Goal: Contribute content: Add original content to the website for others to see

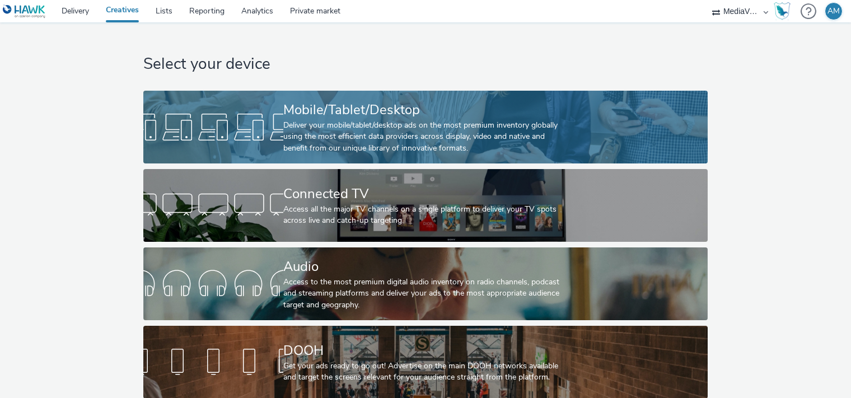
click at [356, 115] on div "Mobile/Tablet/Desktop" at bounding box center [423, 110] width 280 height 20
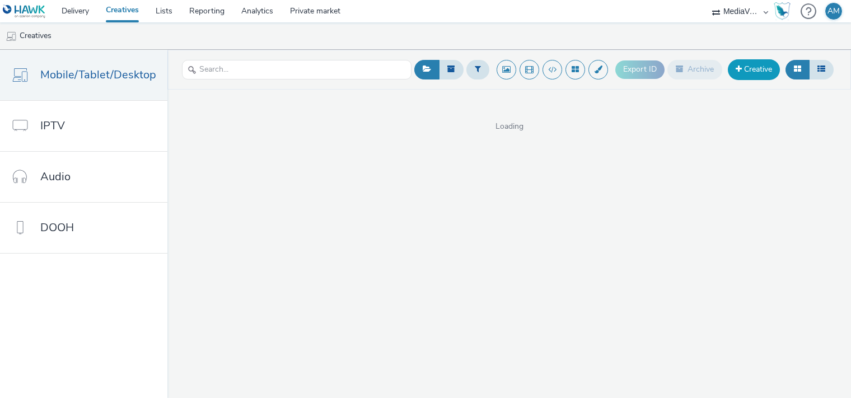
click at [762, 70] on link "Creative" at bounding box center [753, 69] width 52 height 20
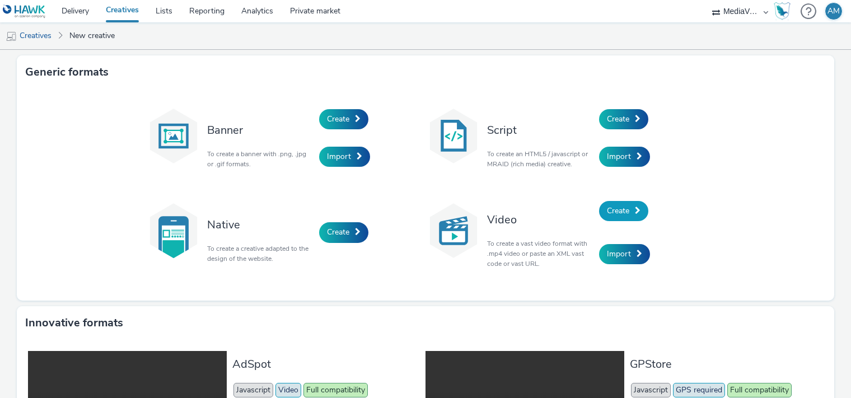
click at [607, 209] on span "Create" at bounding box center [618, 210] width 22 height 11
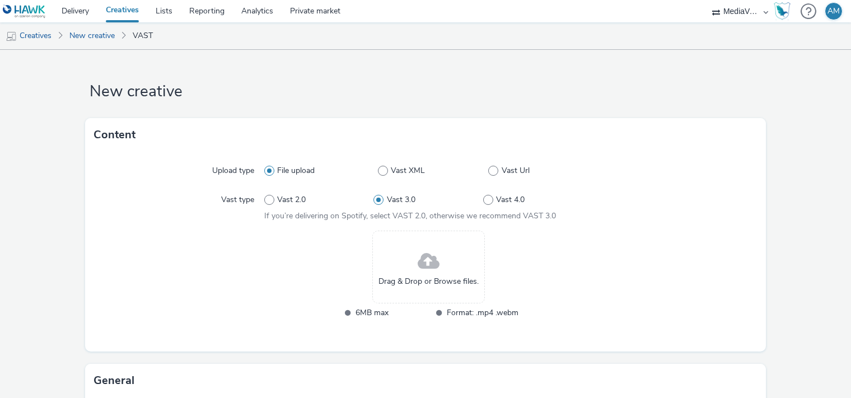
click at [421, 267] on span at bounding box center [428, 262] width 22 height 30
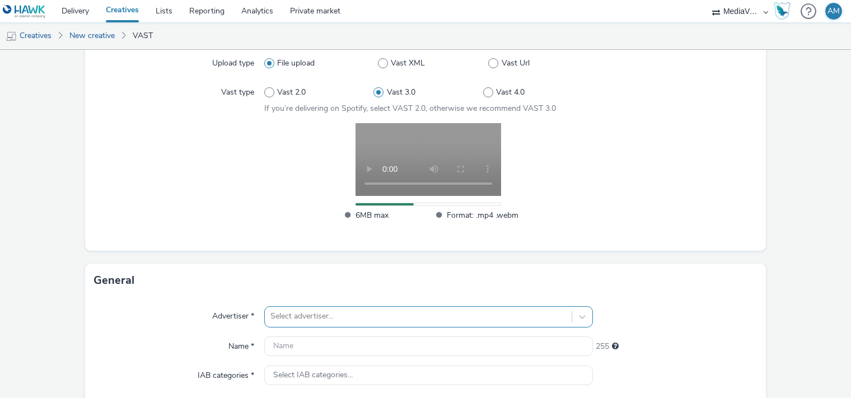
scroll to position [258, 0]
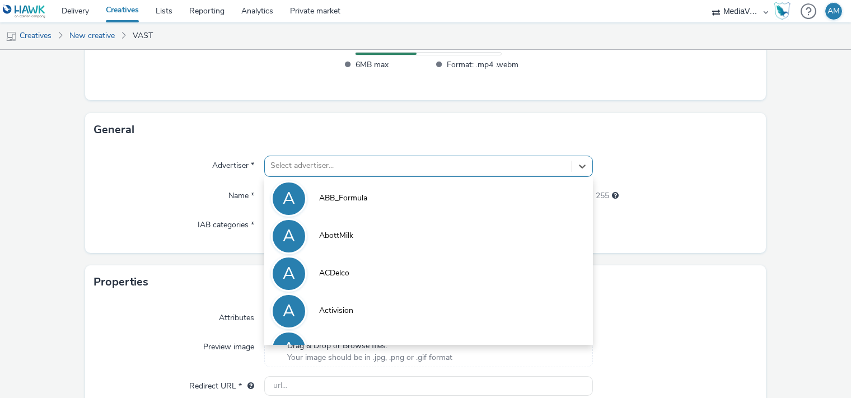
click at [440, 177] on div "option Activision focused, 4 of 10. 10 results available. Use Up and Down to ch…" at bounding box center [428, 166] width 328 height 21
paste input "DubaiRetail_MDV"
type input "DubaiRetail_MDV"
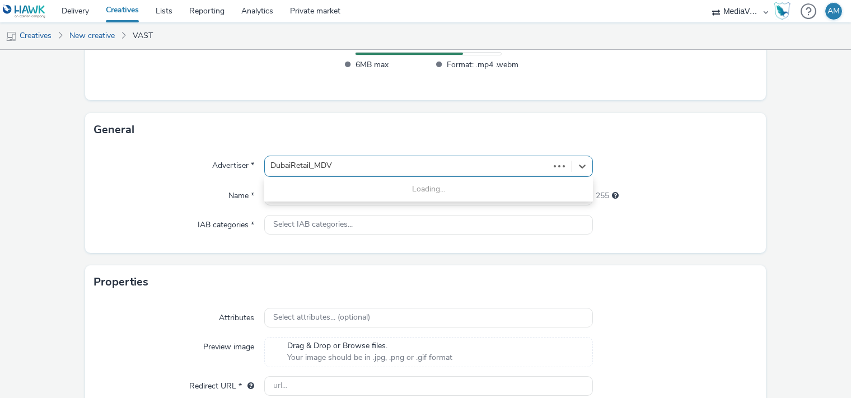
scroll to position [211, 0]
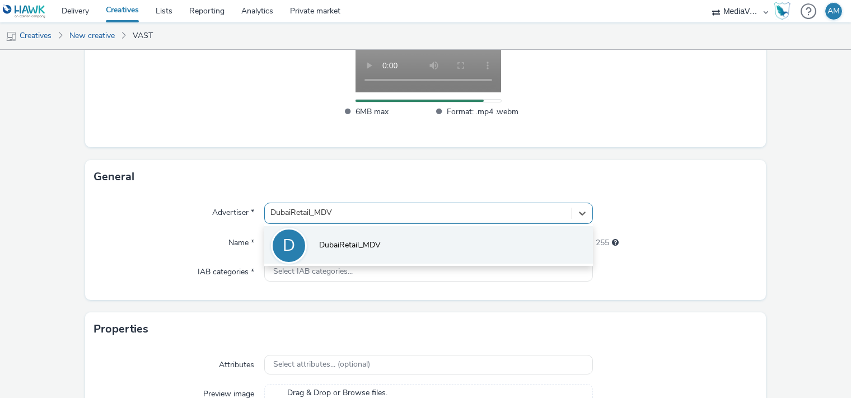
click at [394, 252] on li "D DubaiRetail_MDV" at bounding box center [428, 244] width 328 height 37
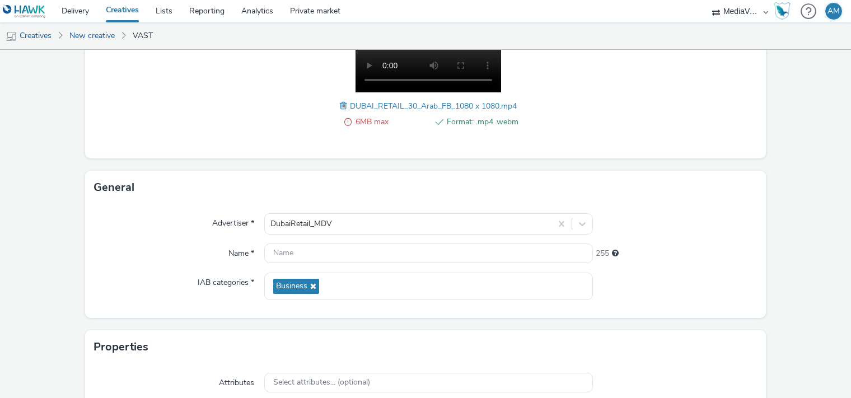
click at [364, 123] on span "6MB max" at bounding box center [391, 121] width 72 height 13
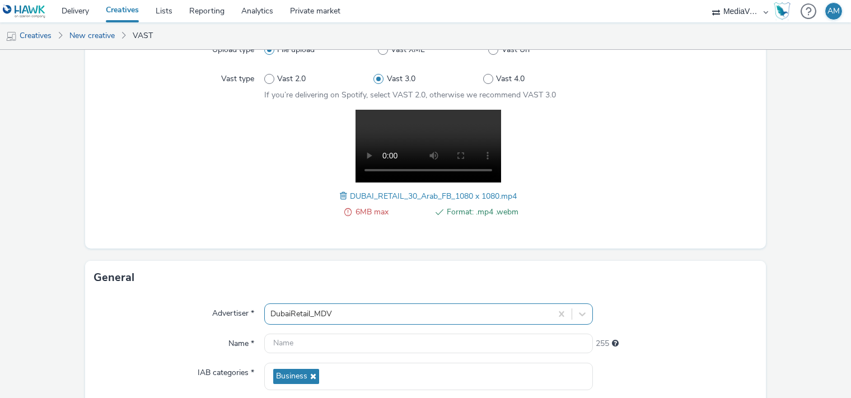
scroll to position [106, 0]
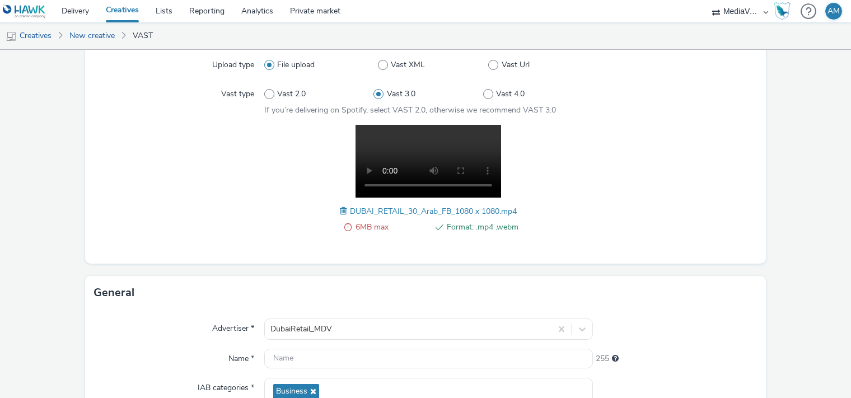
click at [340, 210] on span at bounding box center [345, 211] width 10 height 12
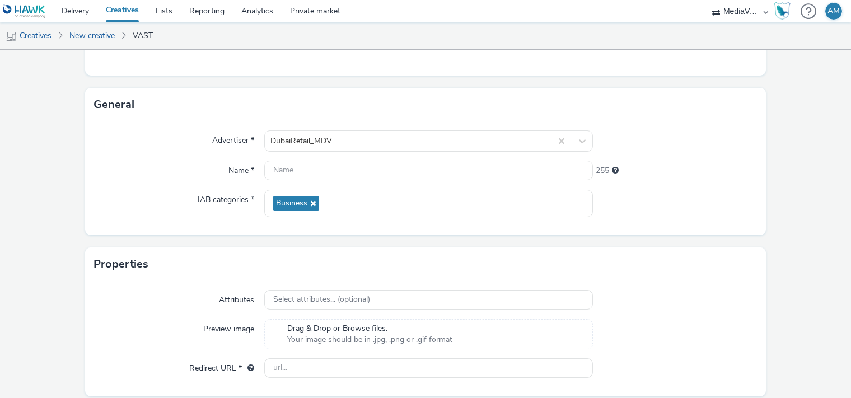
scroll to position [254, 0]
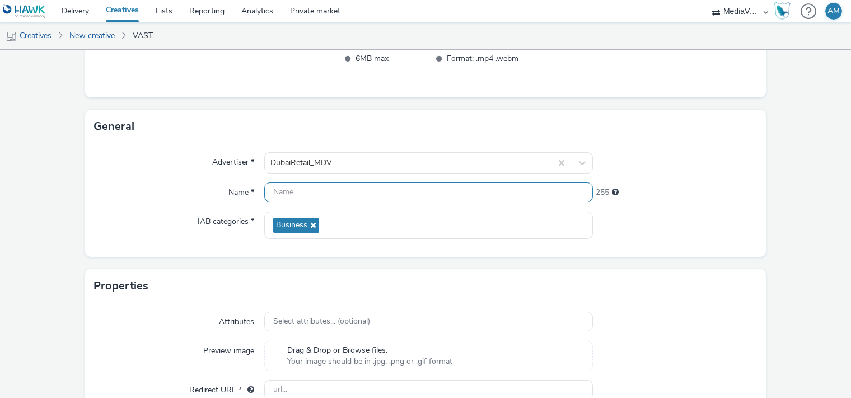
paste input "DUBAI_RETAIL_30_Arab_1920 x 1080"
click at [331, 196] on input "DUBAI_RETAIL_30_Arab_1920 x 1080" at bounding box center [428, 192] width 328 height 20
type input "DUBAI_RETAIL_30_Arab_1920 x 1080"
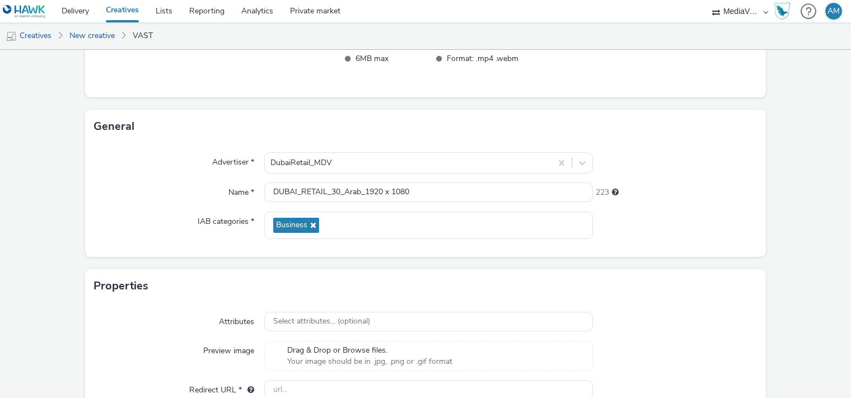
click at [677, 164] on div at bounding box center [675, 162] width 165 height 21
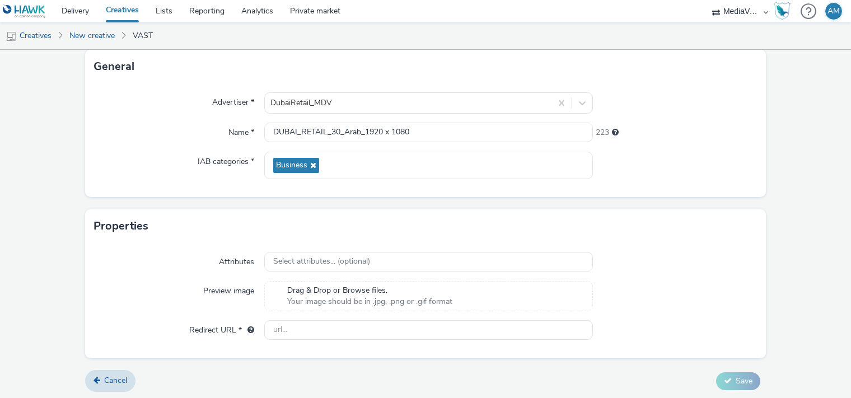
scroll to position [312, 0]
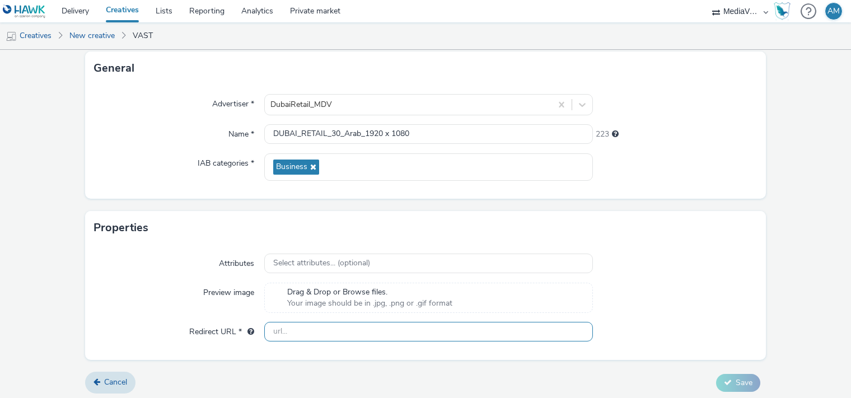
paste input "[URL][DOMAIN_NAME]"
click at [342, 324] on input "[URL][DOMAIN_NAME]" at bounding box center [428, 332] width 328 height 20
type input "[URL][DOMAIN_NAME]"
click at [660, 223] on div "Properties" at bounding box center [425, 228] width 680 height 34
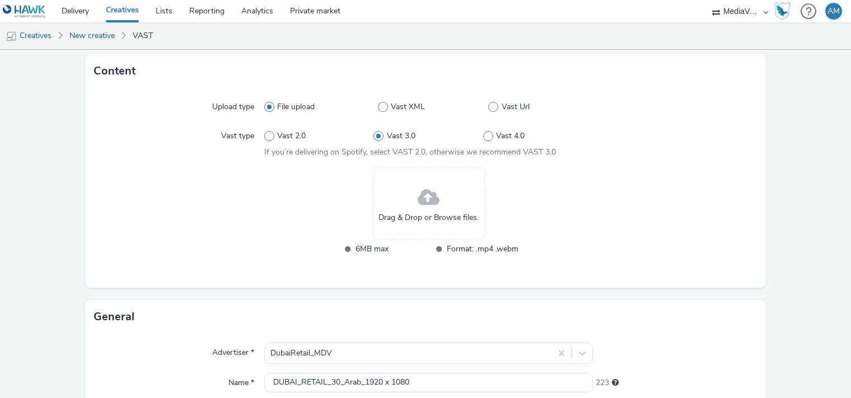
scroll to position [11, 0]
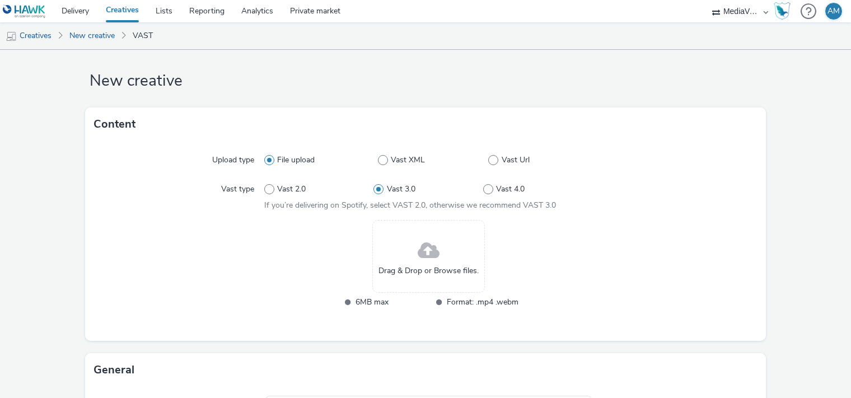
click at [405, 254] on div "Drag & Drop or Browse files." at bounding box center [428, 256] width 112 height 73
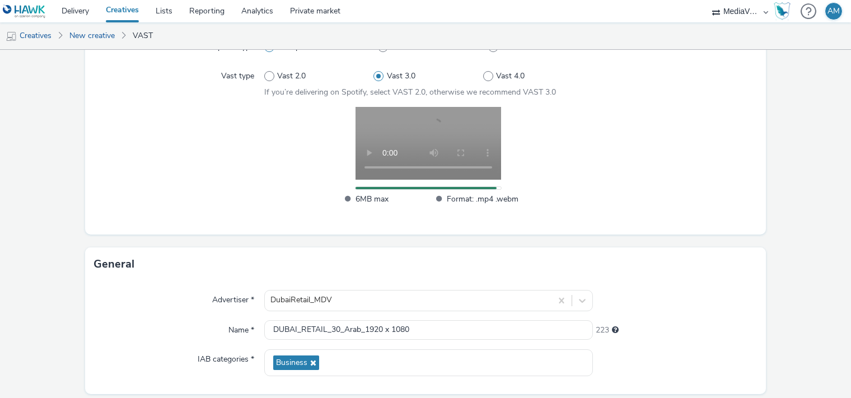
scroll to position [124, 0]
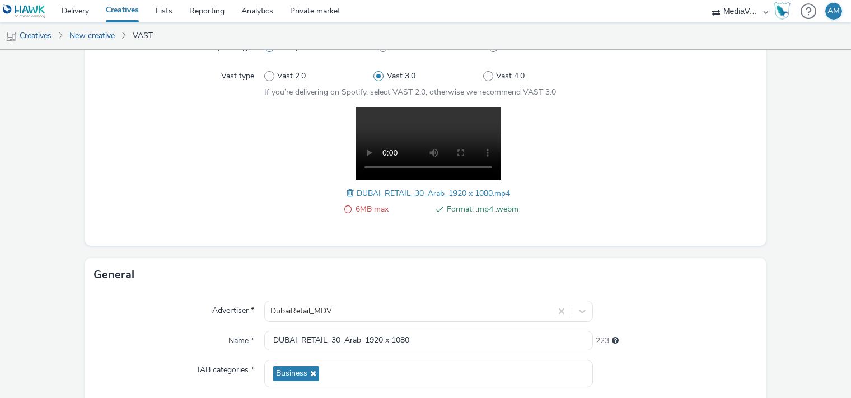
click at [364, 193] on span "DUBAI_RETAIL_30_Arab_1920 x 1080.mp4" at bounding box center [432, 193] width 153 height 11
click at [347, 191] on span at bounding box center [351, 193] width 10 height 12
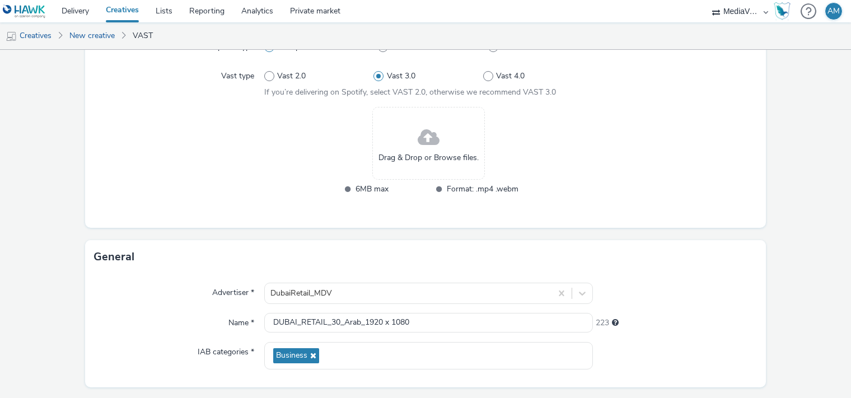
click at [448, 141] on div "Drag & Drop or Browse files." at bounding box center [428, 143] width 112 height 73
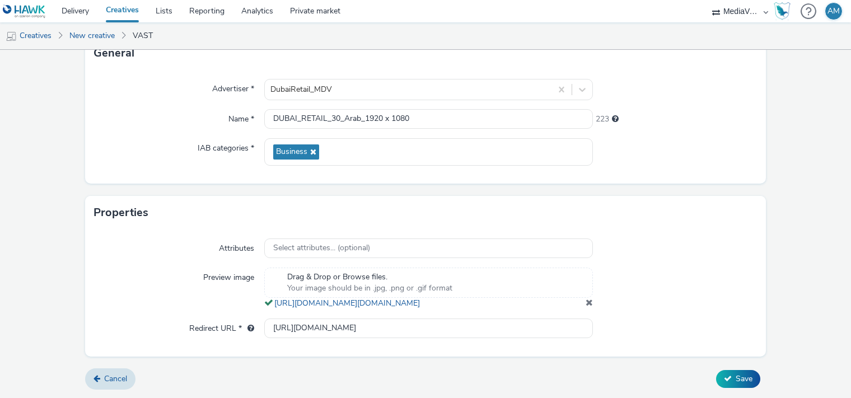
scroll to position [364, 0]
click at [727, 372] on button "Save" at bounding box center [738, 379] width 44 height 18
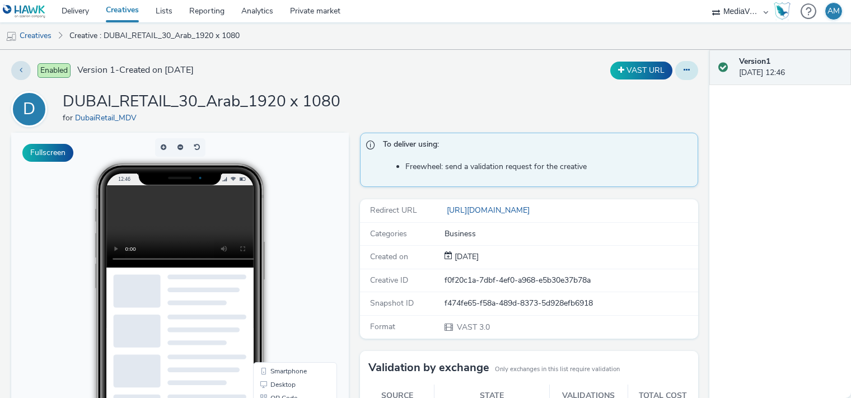
click at [683, 71] on icon at bounding box center [686, 70] width 6 height 8
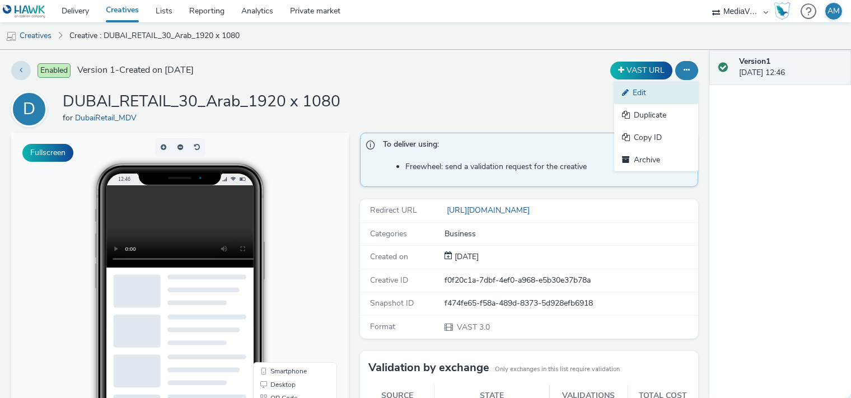
click at [655, 94] on link "Edit" at bounding box center [656, 93] width 84 height 22
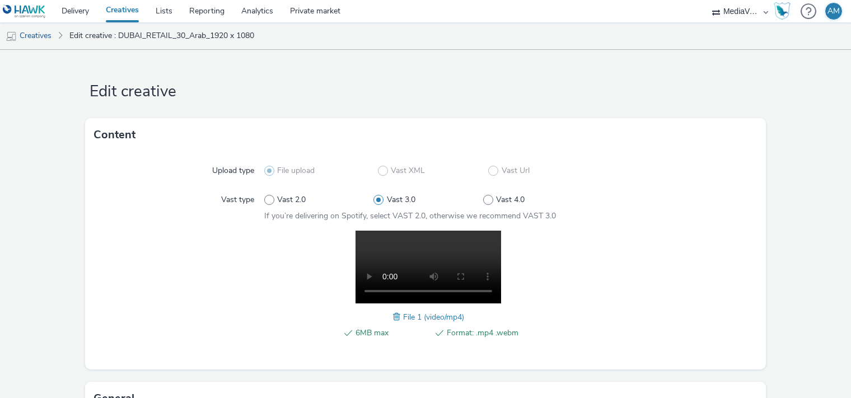
click at [396, 318] on span at bounding box center [398, 317] width 10 height 12
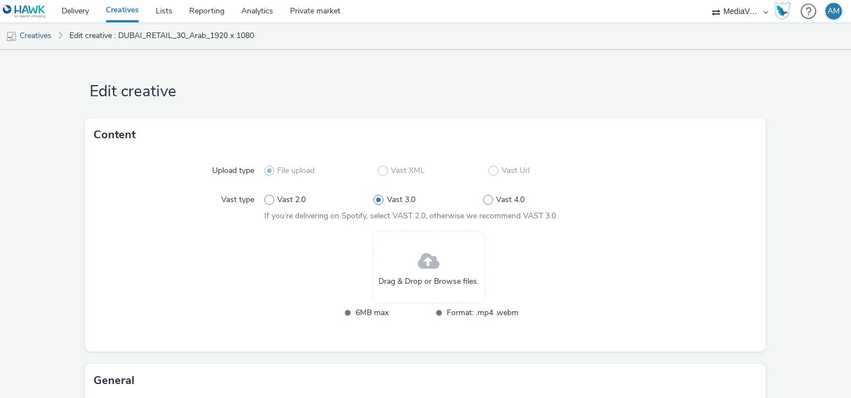
click at [432, 252] on span at bounding box center [428, 262] width 22 height 30
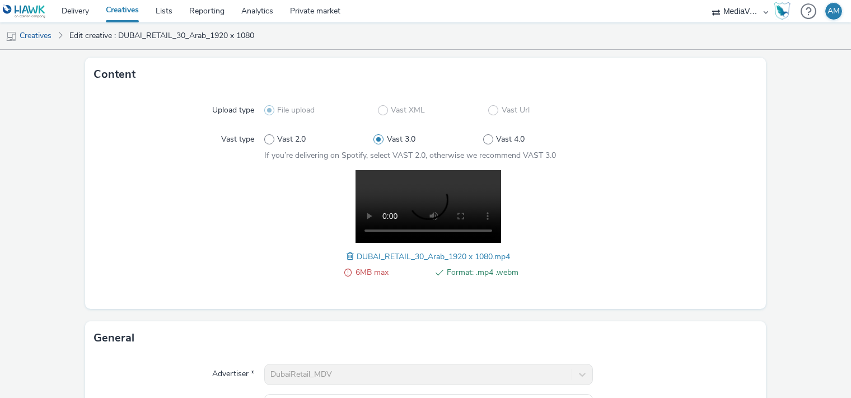
scroll to position [64, 0]
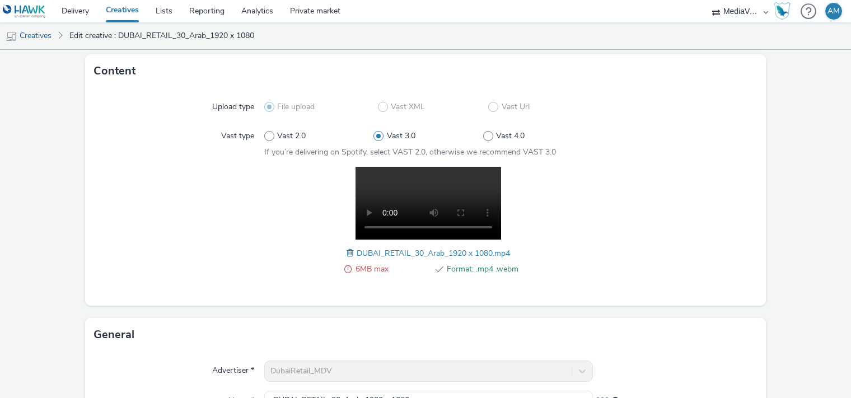
click at [346, 251] on span at bounding box center [351, 253] width 10 height 12
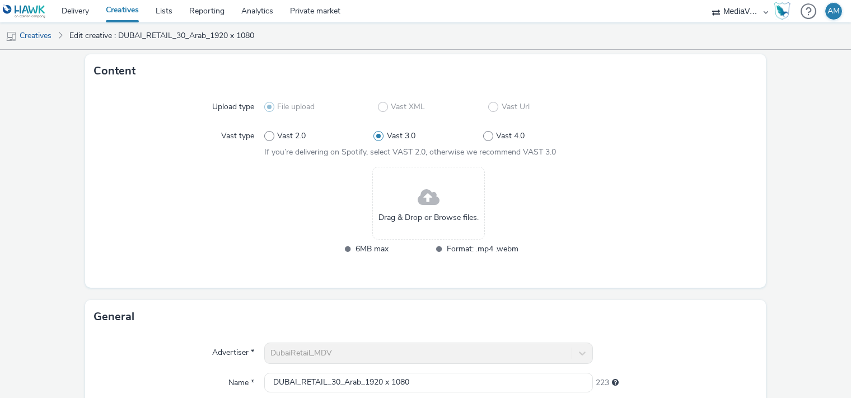
click at [436, 189] on div "Drag & Drop or Browse files." at bounding box center [428, 203] width 112 height 73
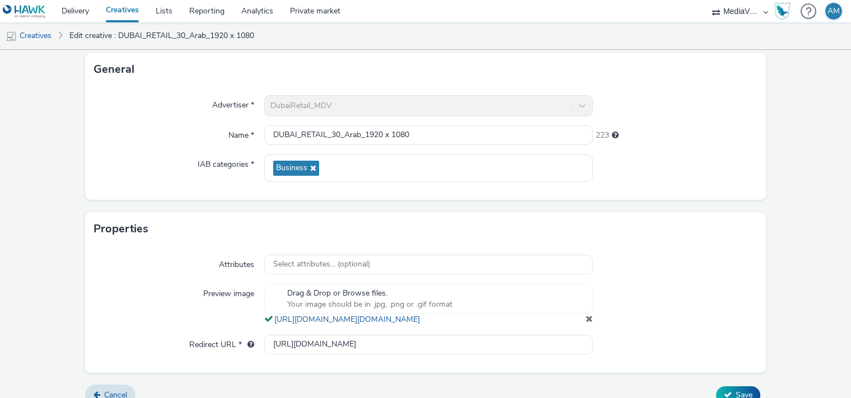
scroll to position [364, 0]
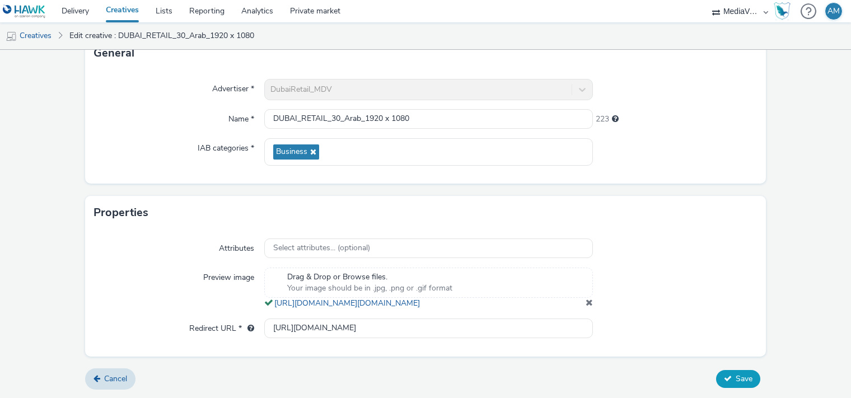
click at [724, 384] on button "Save" at bounding box center [738, 379] width 44 height 18
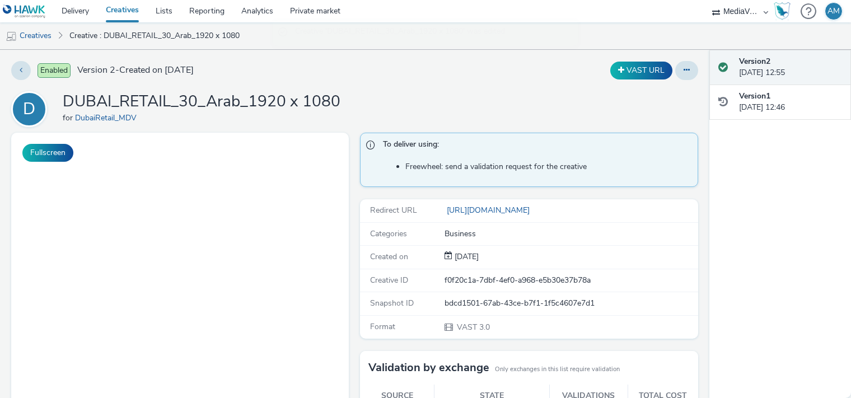
click at [121, 13] on link "Creatives" at bounding box center [122, 11] width 50 height 22
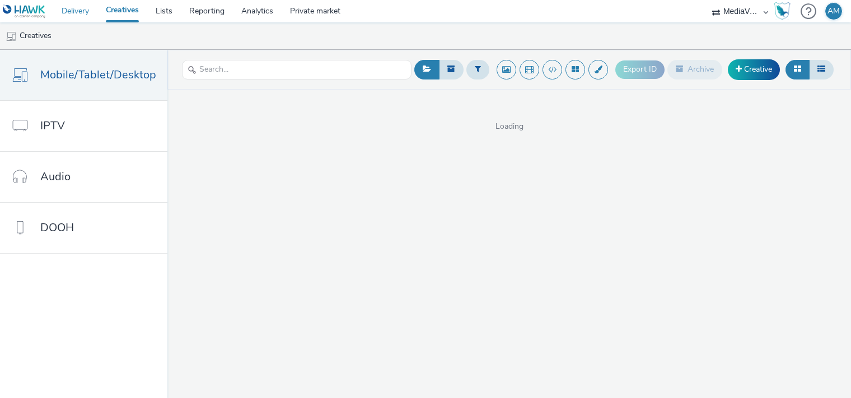
click at [75, 12] on link "Delivery" at bounding box center [75, 11] width 44 height 22
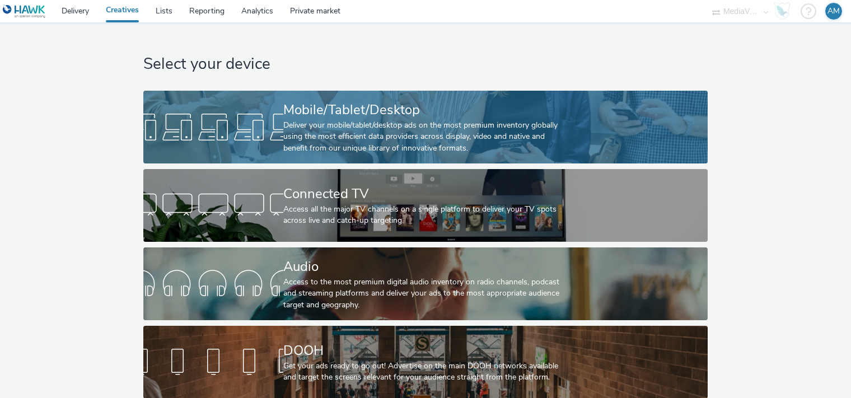
click at [363, 121] on div "Deliver your mobile/tablet/desktop ads on the most premium inventory globally u…" at bounding box center [423, 137] width 280 height 34
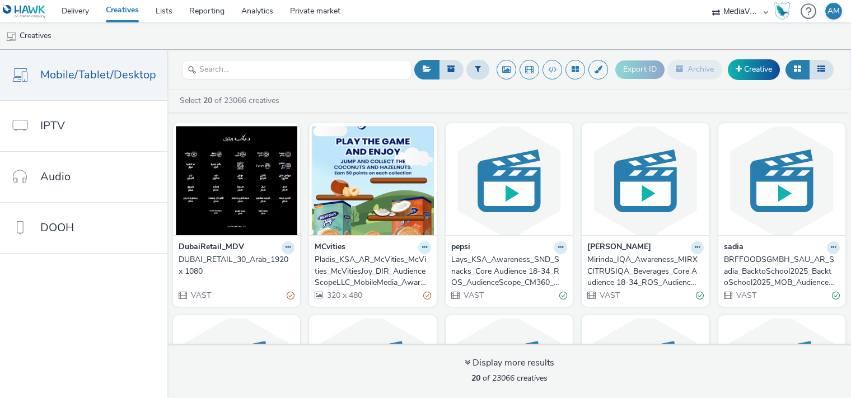
click at [421, 251] on button at bounding box center [424, 247] width 13 height 13
click at [385, 293] on link "Duplicate" at bounding box center [389, 289] width 84 height 22
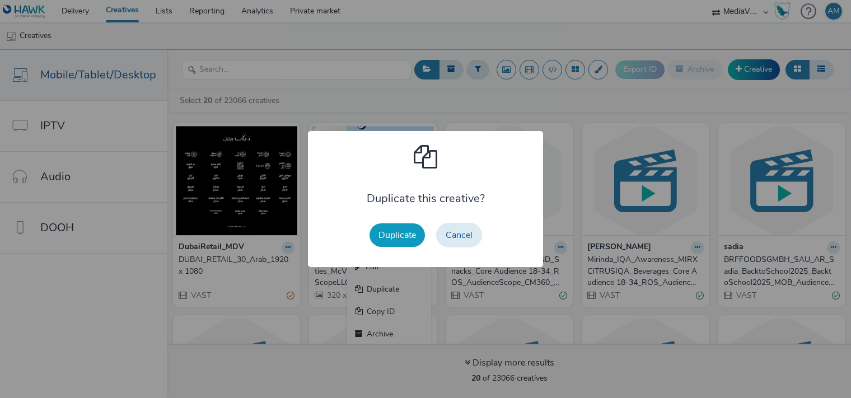
click at [389, 242] on button "Duplicate" at bounding box center [396, 235] width 55 height 24
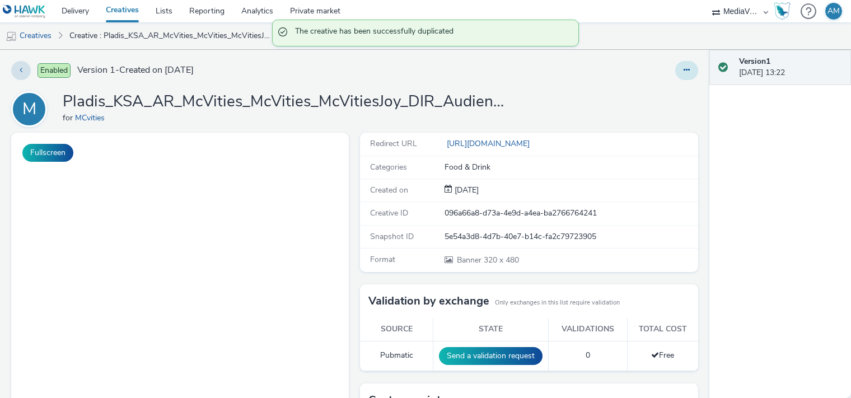
click at [686, 75] on button at bounding box center [686, 70] width 23 height 19
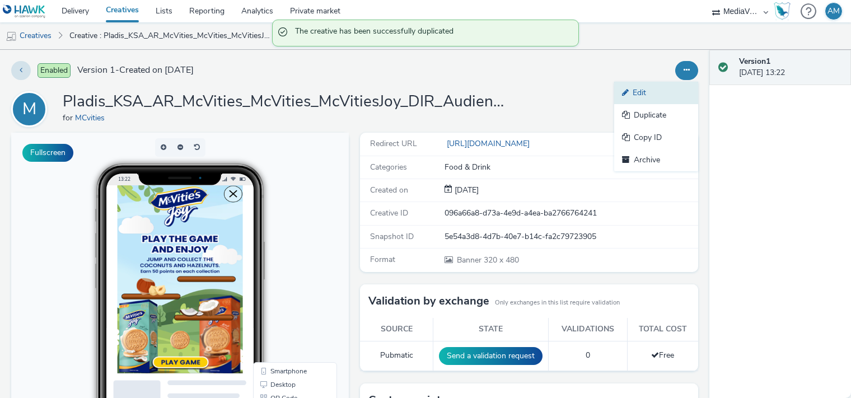
click at [645, 86] on link "Edit" at bounding box center [656, 93] width 84 height 22
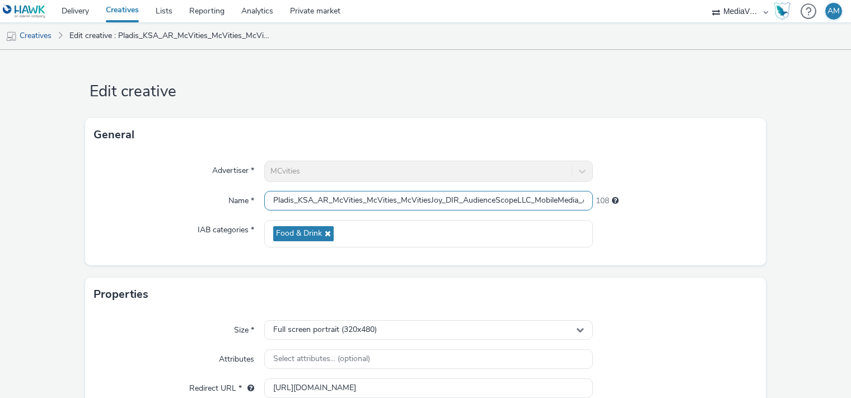
scroll to position [0, 295]
click at [570, 203] on input "Pladis_KSA_AR_McVities_McVities_McVitiesJoy_DIR_AudienceScopeLLC_MobileMedia_Aw…" at bounding box center [428, 201] width 328 height 20
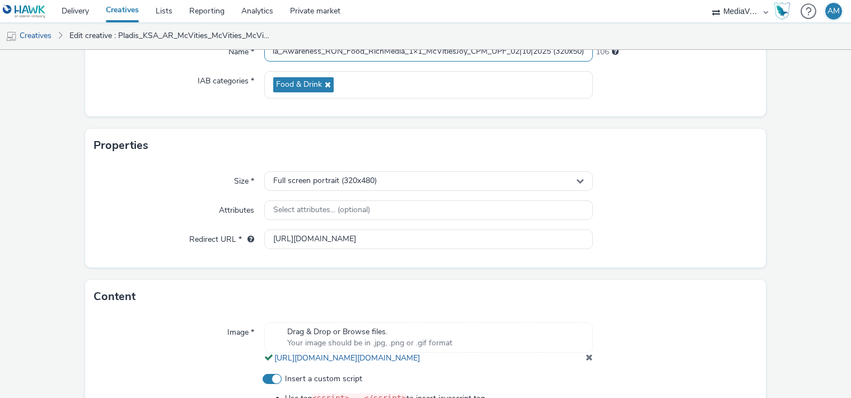
scroll to position [210, 0]
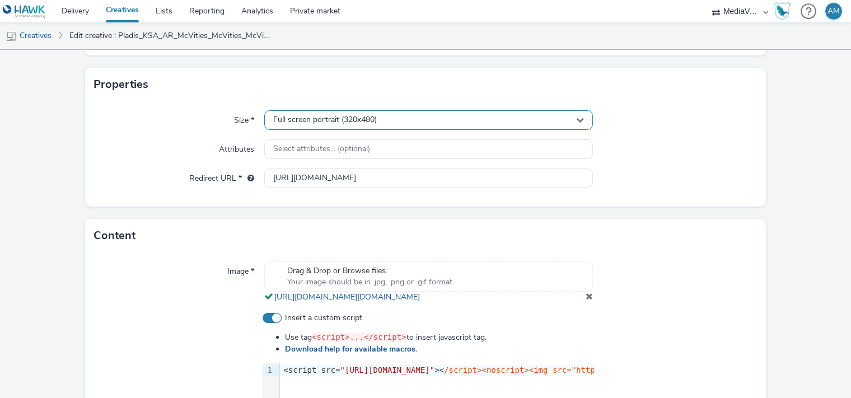
type input "Pladis_KSA_AR_McVities_McVities_McVitiesJoy_DIR_AudienceScopeLLC_MobileMedia_Aw…"
click at [391, 123] on div "Full screen portrait (320x480)" at bounding box center [428, 120] width 328 height 20
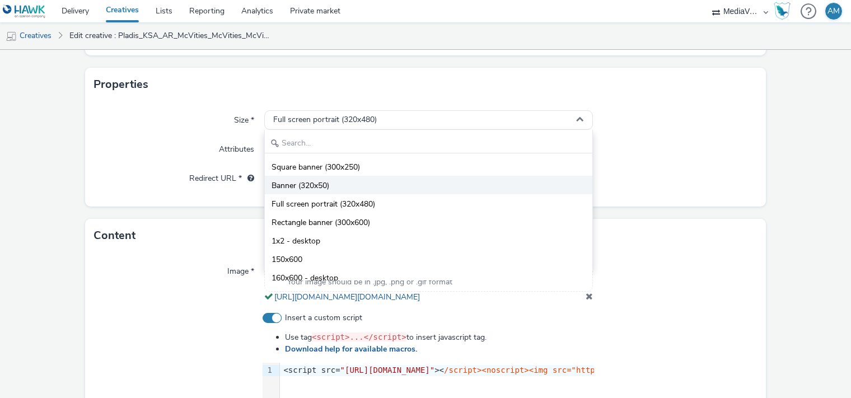
click at [374, 181] on li "Banner (320x50)" at bounding box center [428, 185] width 327 height 18
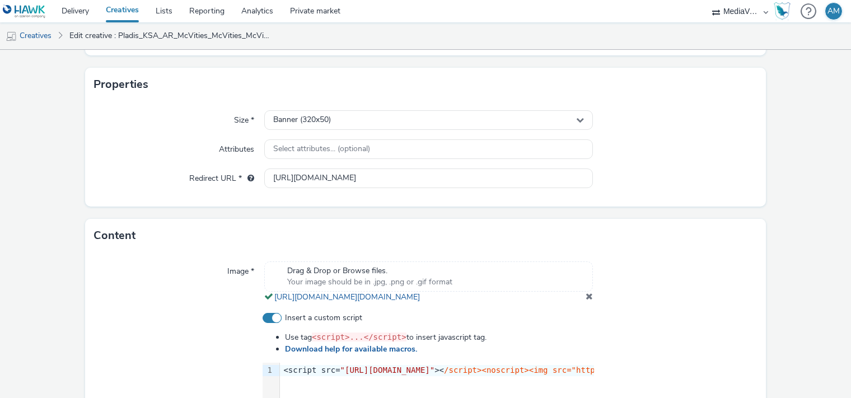
click at [365, 276] on span "Your image should be in .jpg, .png or .gif format" at bounding box center [369, 281] width 165 height 11
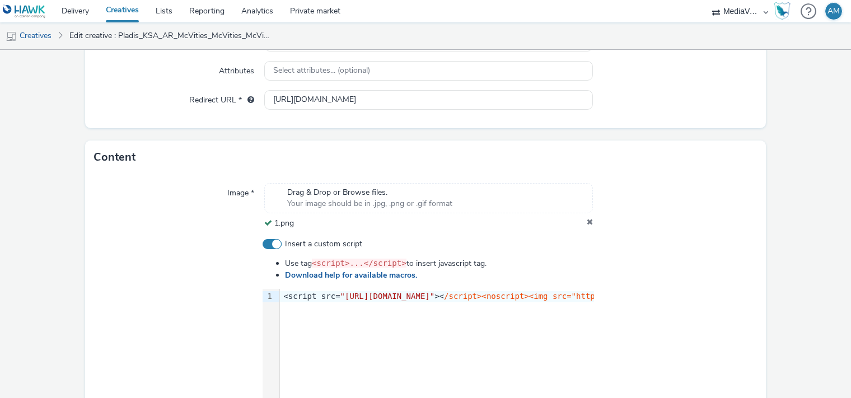
scroll to position [421, 0]
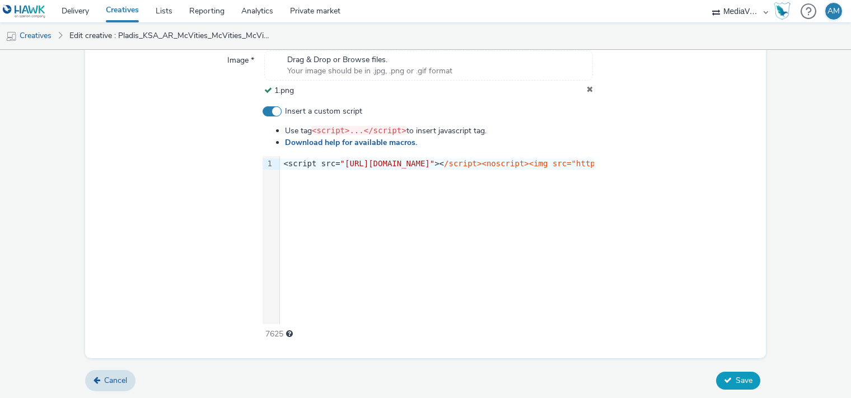
click at [746, 383] on button "Save" at bounding box center [738, 381] width 44 height 18
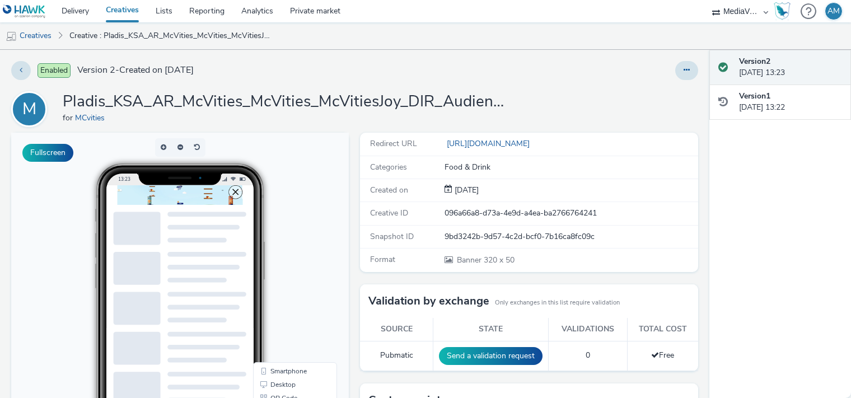
click at [112, 13] on link "Creatives" at bounding box center [122, 11] width 50 height 22
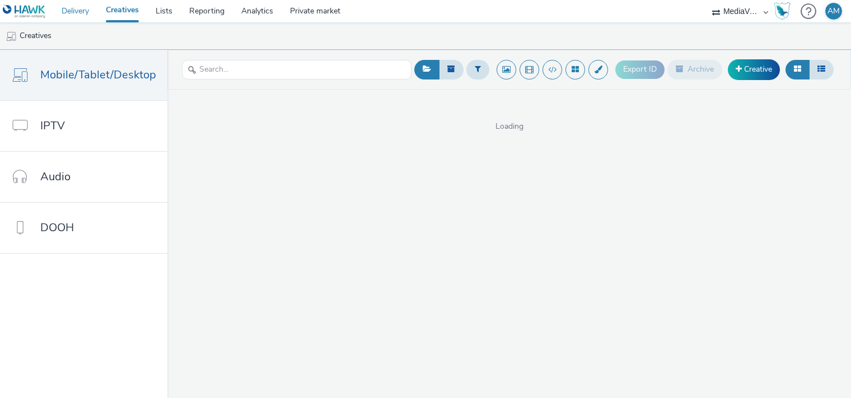
click at [87, 11] on link "Delivery" at bounding box center [75, 11] width 44 height 22
